Goal: Check status

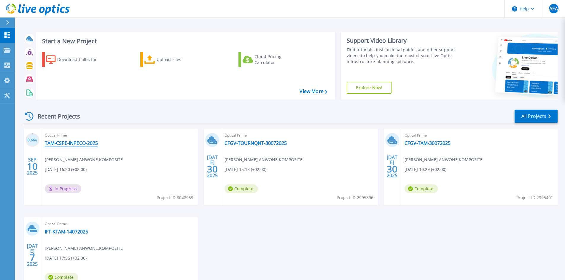
click at [69, 144] on link "TAM-CSPE-INPECO-2025" at bounding box center [71, 143] width 53 height 6
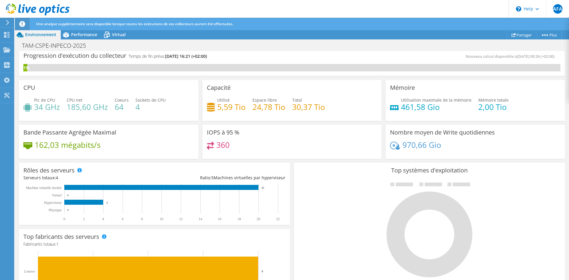
scroll to position [2, 0]
click at [87, 34] on span "Performance" at bounding box center [84, 35] width 26 height 6
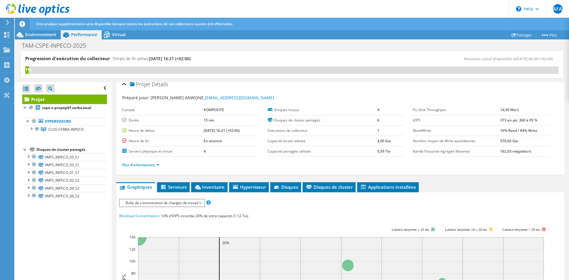
scroll to position [0, 0]
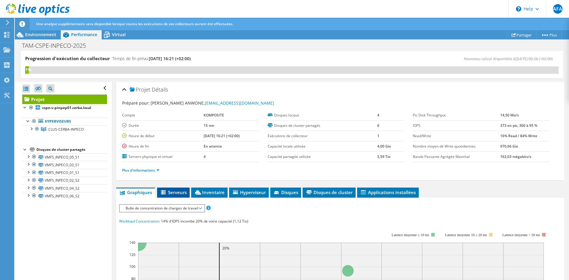
click at [176, 191] on span "Serveurs" at bounding box center [173, 192] width 27 height 6
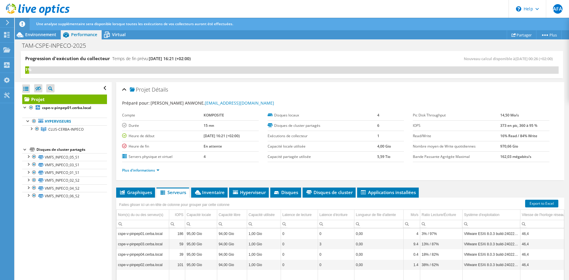
scroll to position [30, 0]
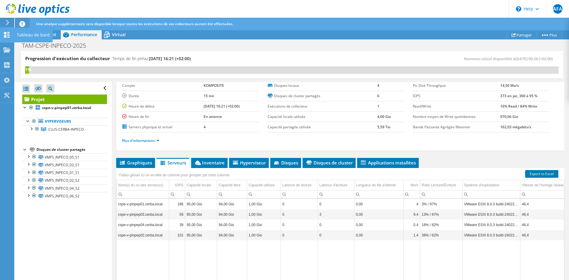
click at [5, 34] on icon at bounding box center [6, 35] width 7 height 6
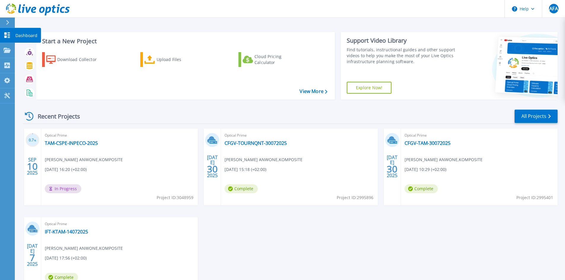
click at [8, 35] on icon at bounding box center [7, 35] width 6 height 6
